Goal: Task Accomplishment & Management: Manage account settings

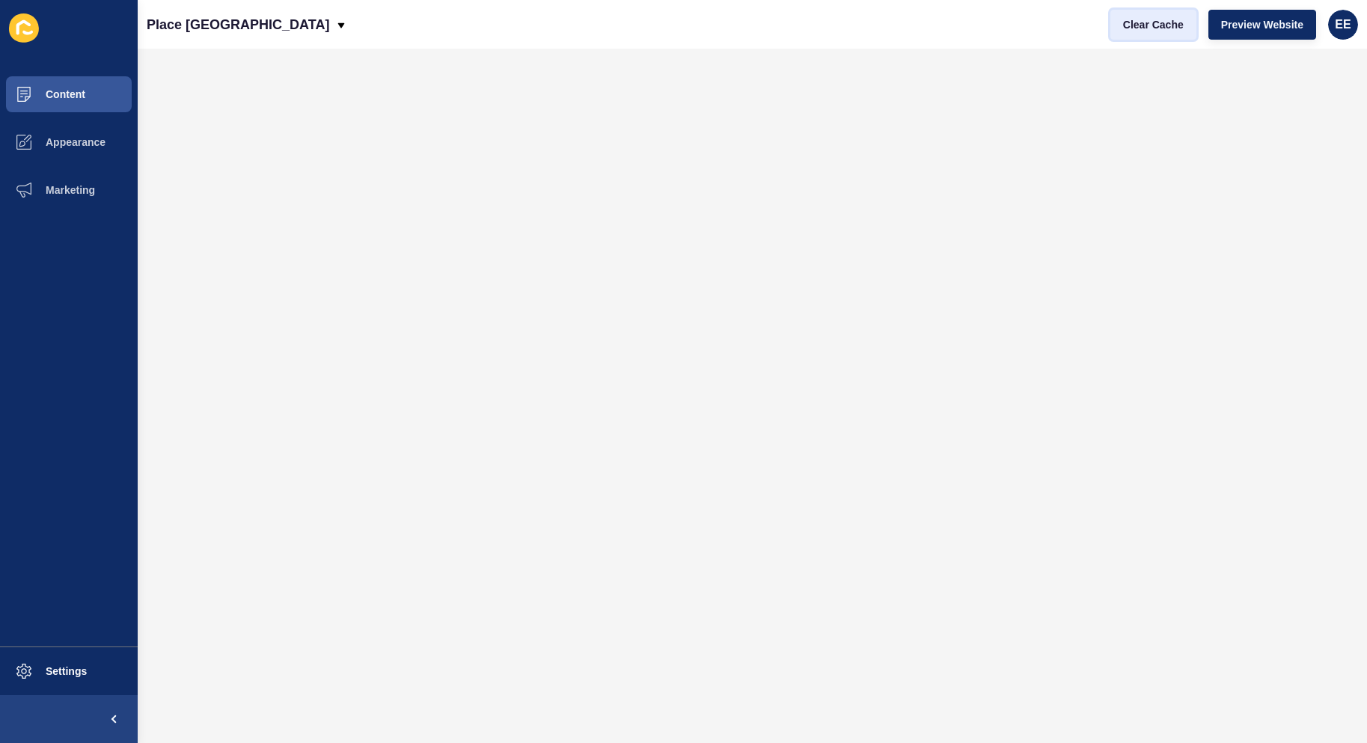
click at [1153, 23] on span "Clear Cache" at bounding box center [1153, 24] width 61 height 15
click at [1270, 28] on span "Preview Website" at bounding box center [1262, 24] width 82 height 15
click at [1339, 25] on span "EE" at bounding box center [1343, 24] width 16 height 15
click at [1285, 126] on link "Logout" at bounding box center [1306, 124] width 110 height 33
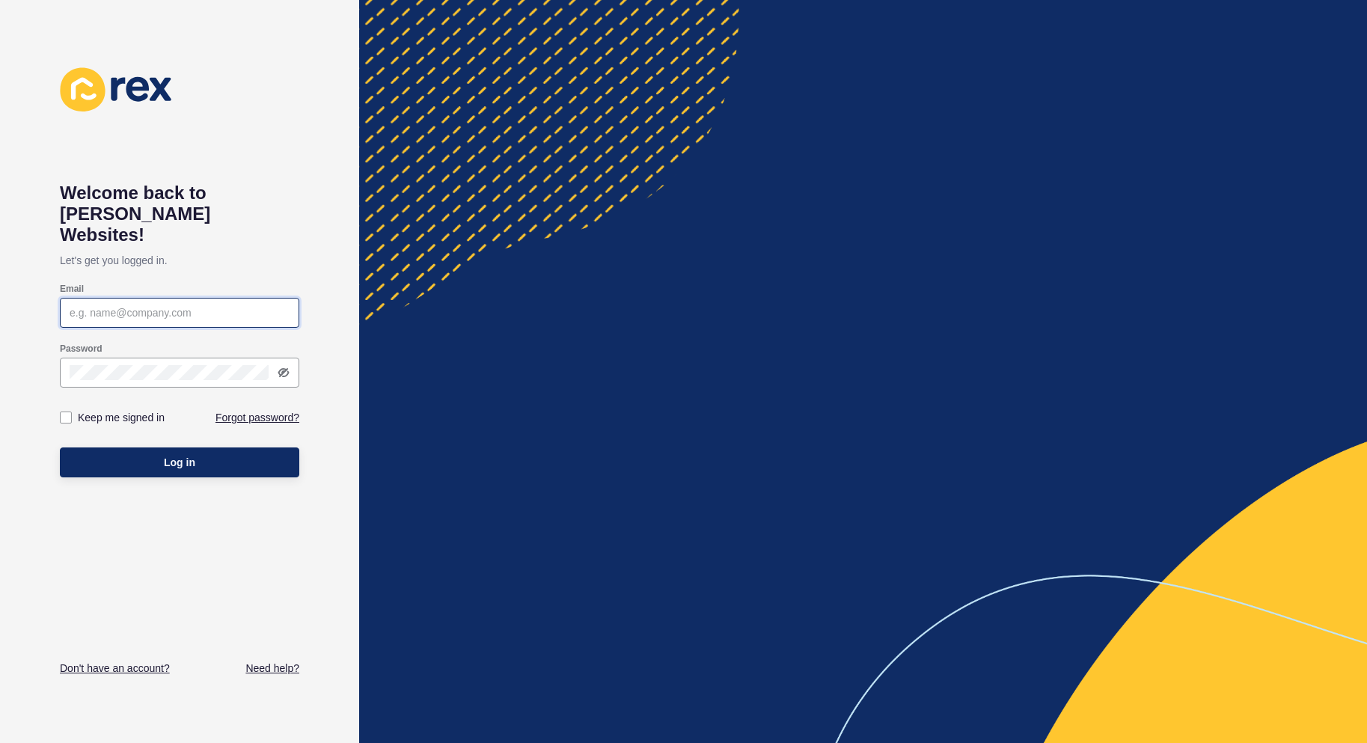
type input "[PERSON_NAME][EMAIL_ADDRESS][PERSON_NAME][DOMAIN_NAME]"
